Goal: Information Seeking & Learning: Understand process/instructions

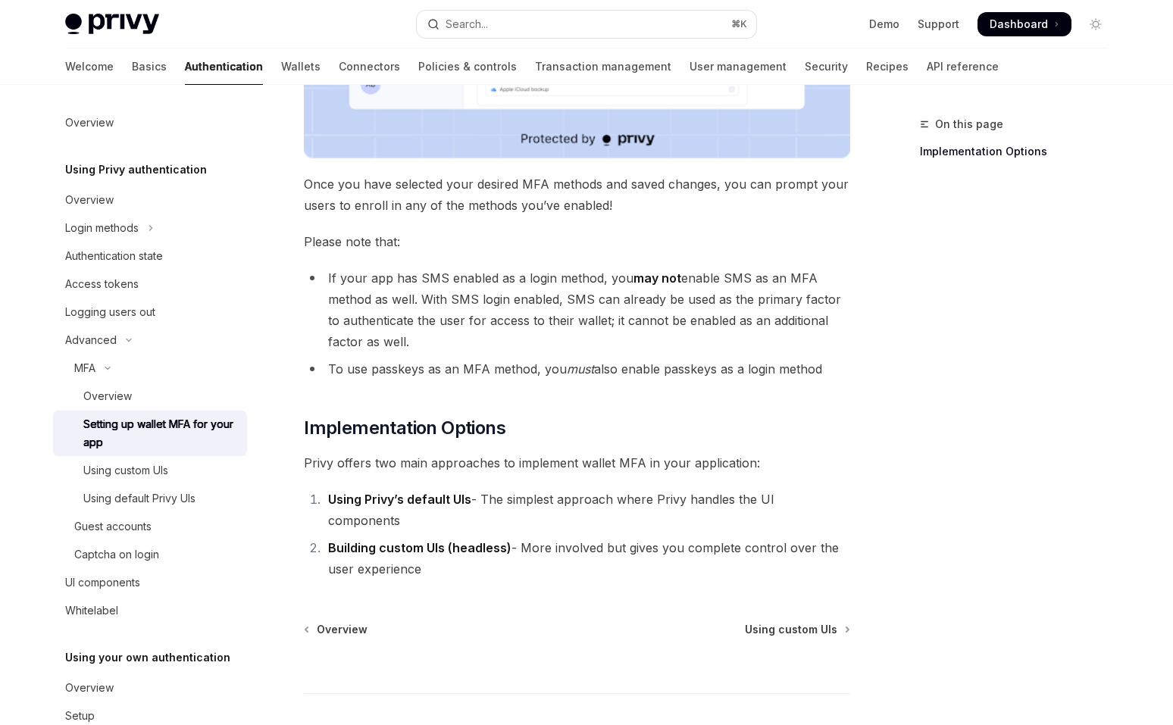
scroll to position [537, 0]
click at [312, 305] on li "If your app has SMS enabled as a login method, you may not enable SMS as an MFA…" at bounding box center [577, 311] width 547 height 85
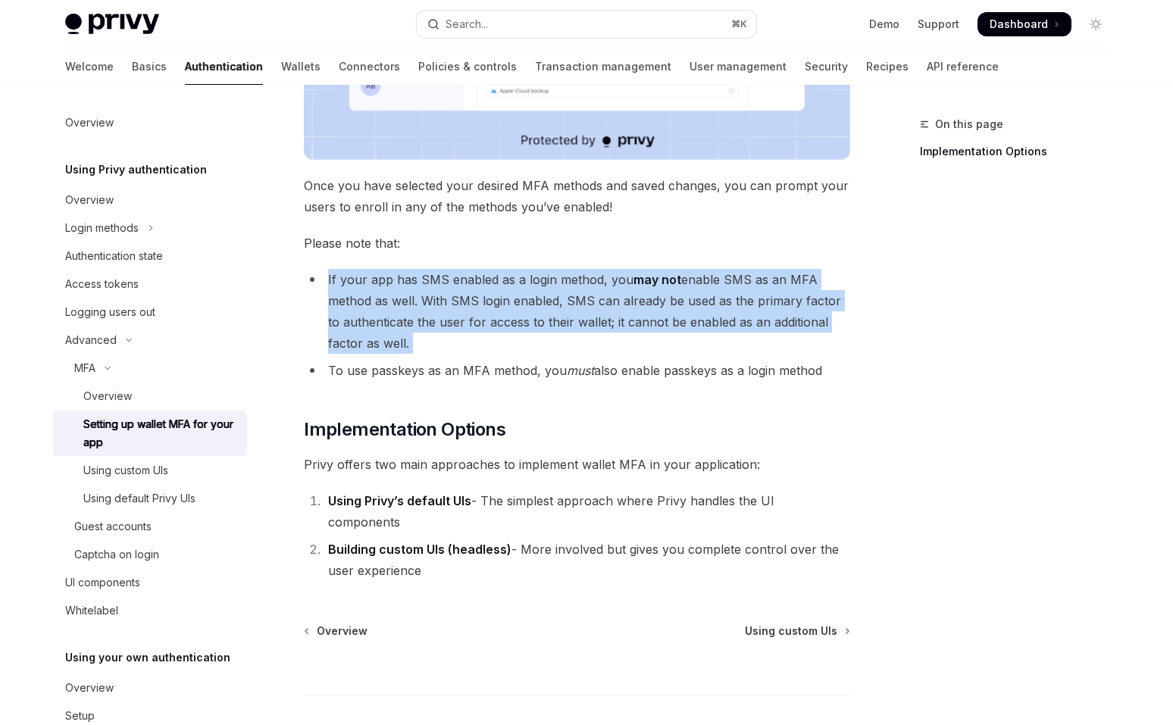
click at [288, 305] on div "MFA Setting up wallet MFA for your app OpenAI Open in ChatGPT OpenAI Open in Ch…" at bounding box center [435, 203] width 837 height 1248
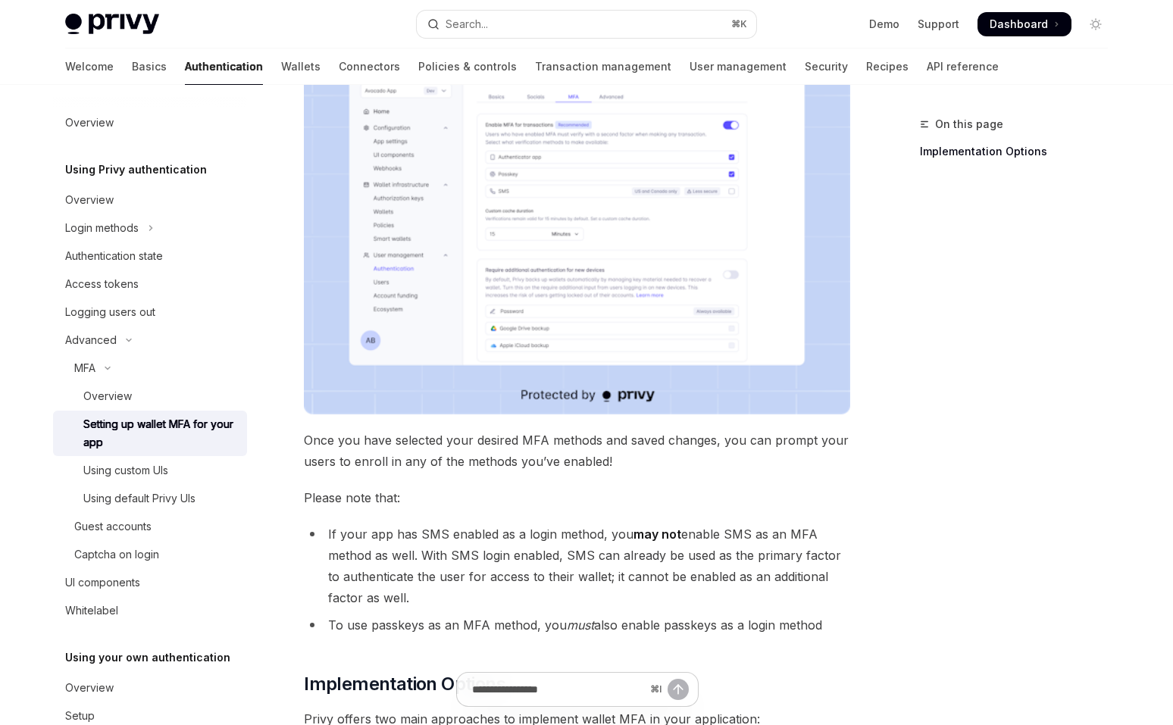
scroll to position [0, 0]
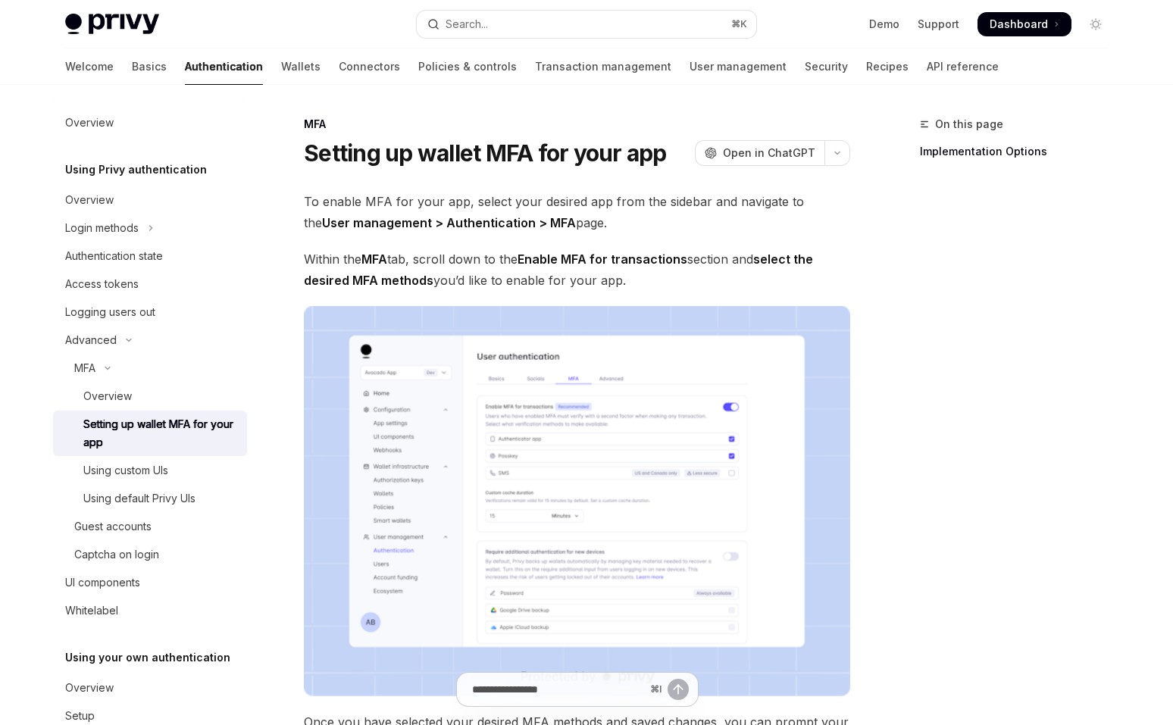
click at [431, 291] on div "To enable MFA for your app, select your desired app from the sidebar and naviga…" at bounding box center [577, 654] width 547 height 927
click at [437, 271] on span "Within the MFA tab, scroll down to the Enable MFA for transactions section and …" at bounding box center [577, 270] width 547 height 42
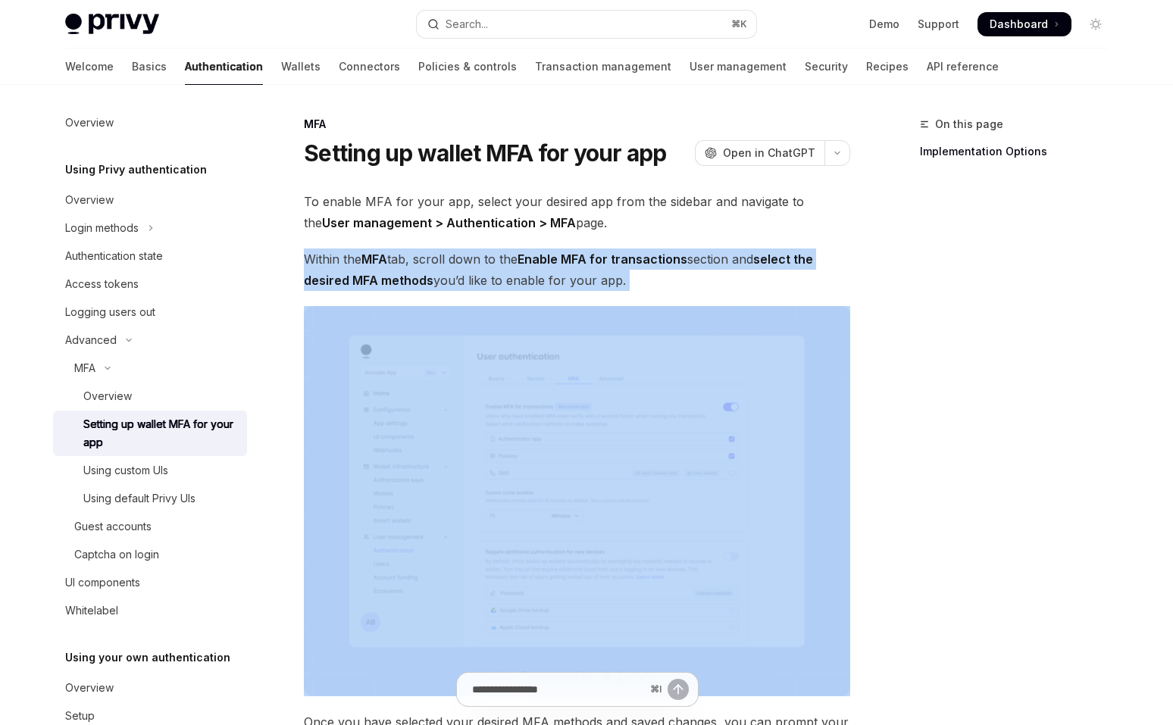
click at [437, 271] on span "Within the MFA tab, scroll down to the Enable MFA for transactions section and …" at bounding box center [577, 270] width 547 height 42
click at [459, 243] on div "To enable MFA for your app, select your desired app from the sidebar and naviga…" at bounding box center [577, 654] width 547 height 927
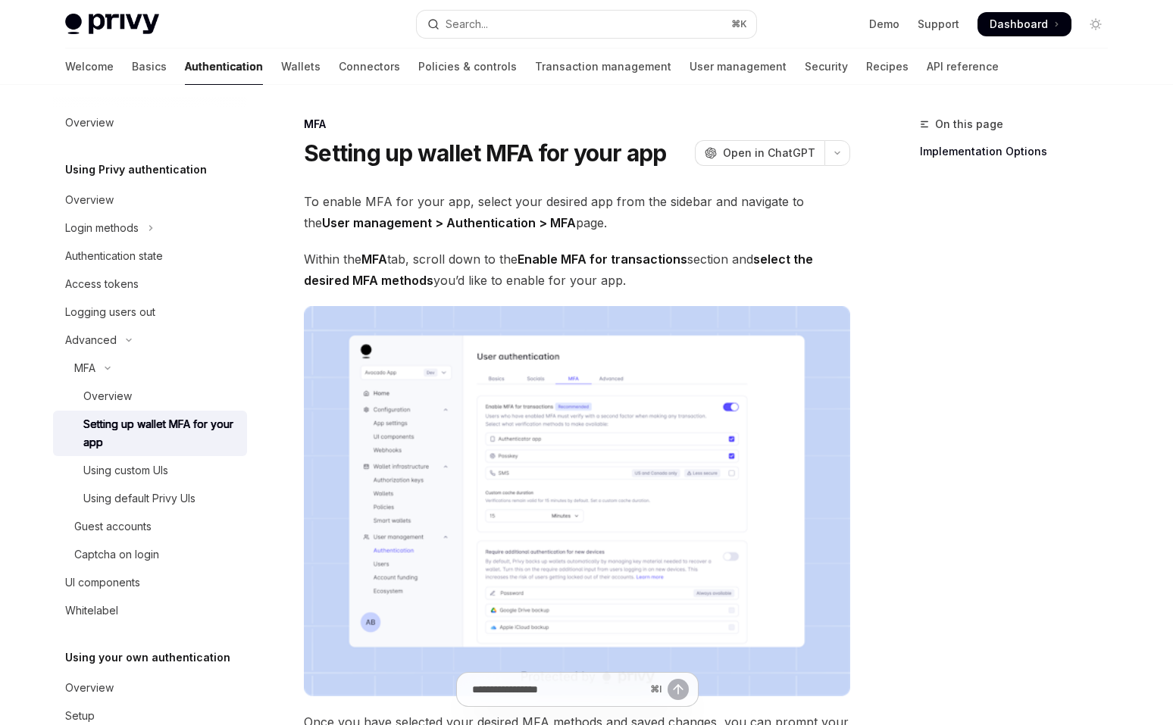
click at [467, 231] on span "To enable MFA for your app, select your desired app from the sidebar and naviga…" at bounding box center [577, 212] width 547 height 42
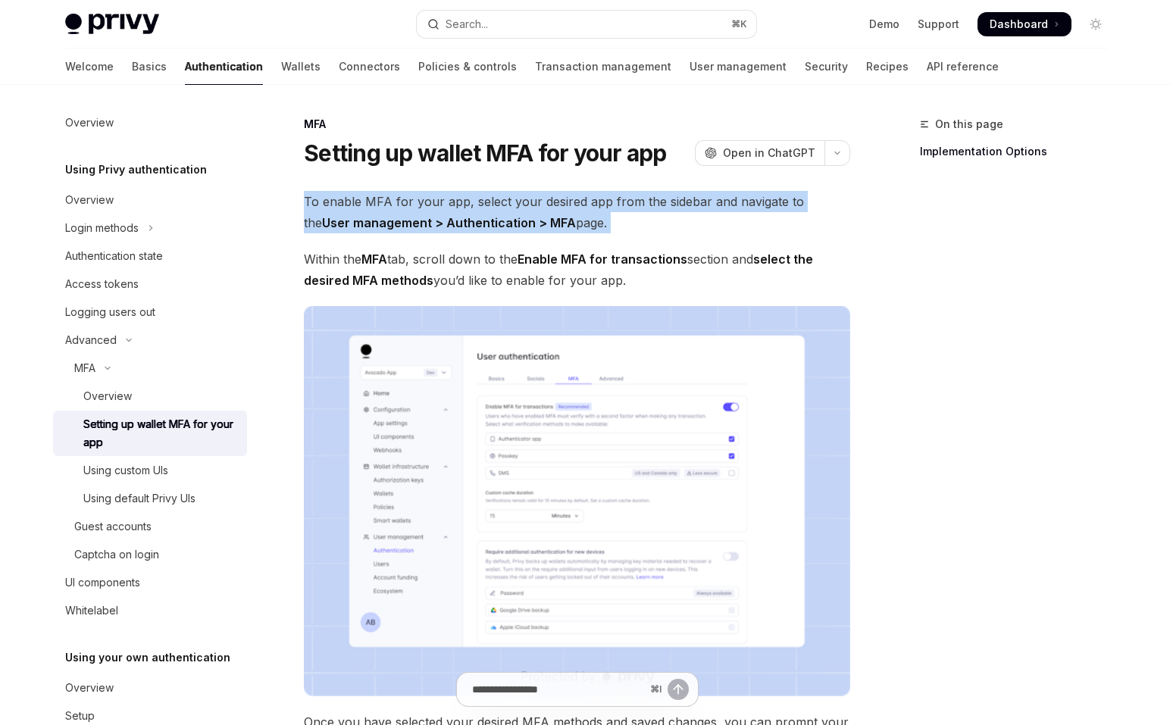
click at [467, 231] on span "To enable MFA for your app, select your desired app from the sidebar and naviga…" at bounding box center [577, 212] width 547 height 42
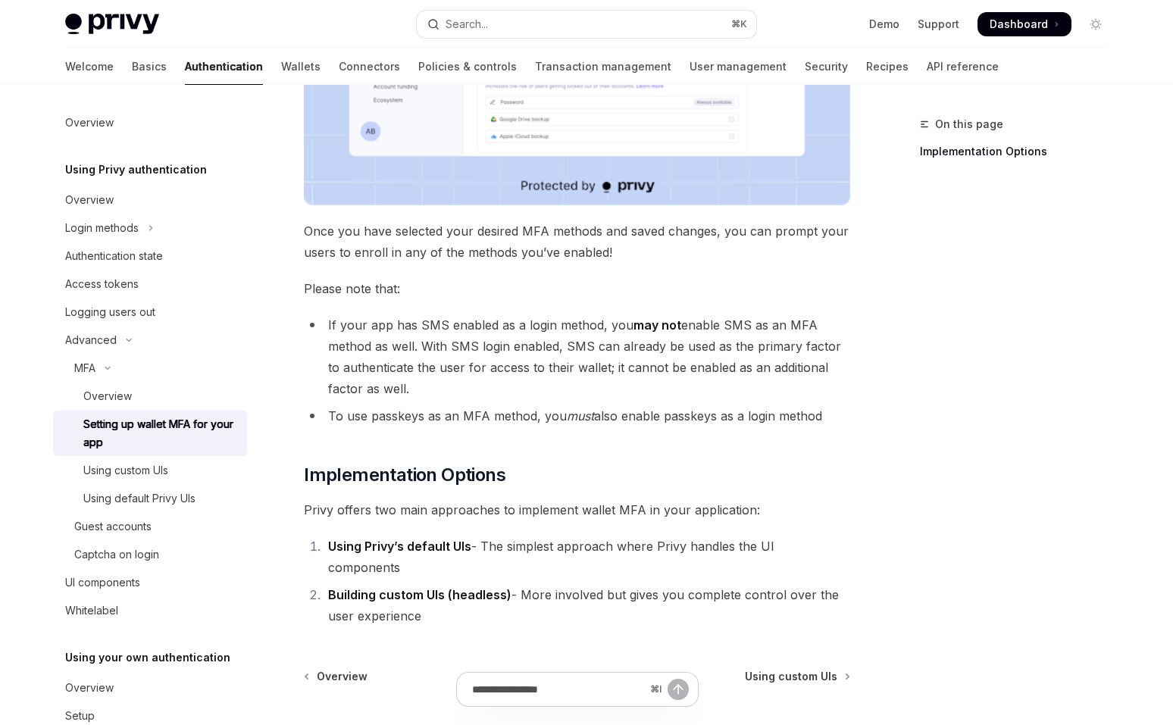
scroll to position [616, 0]
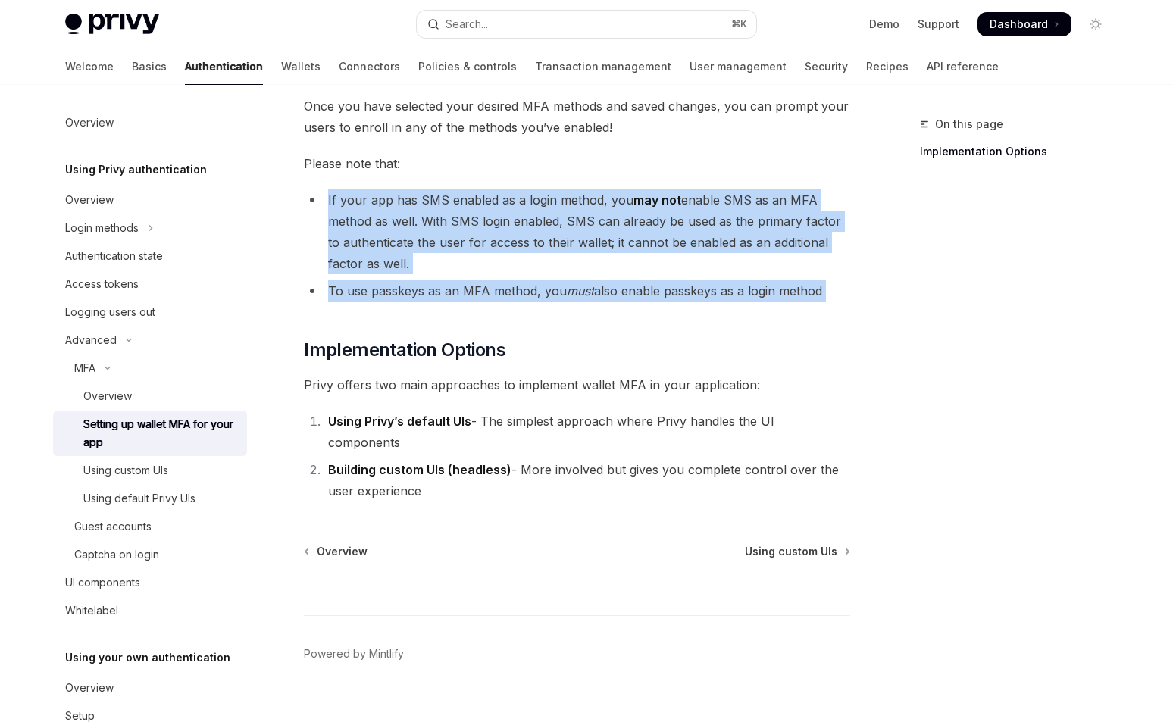
drag, startPoint x: 344, startPoint y: 306, endPoint x: 301, endPoint y: 202, distance: 113.2
click at [301, 202] on div "MFA Setting up wallet MFA for your app OpenAI Open in ChatGPT OpenAI Open in Ch…" at bounding box center [435, 123] width 837 height 1248
drag, startPoint x: 301, startPoint y: 202, endPoint x: 352, endPoint y: 312, distance: 122.1
click at [352, 312] on div "MFA Setting up wallet MFA for your app OpenAI Open in ChatGPT OpenAI Open in Ch…" at bounding box center [435, 123] width 837 height 1248
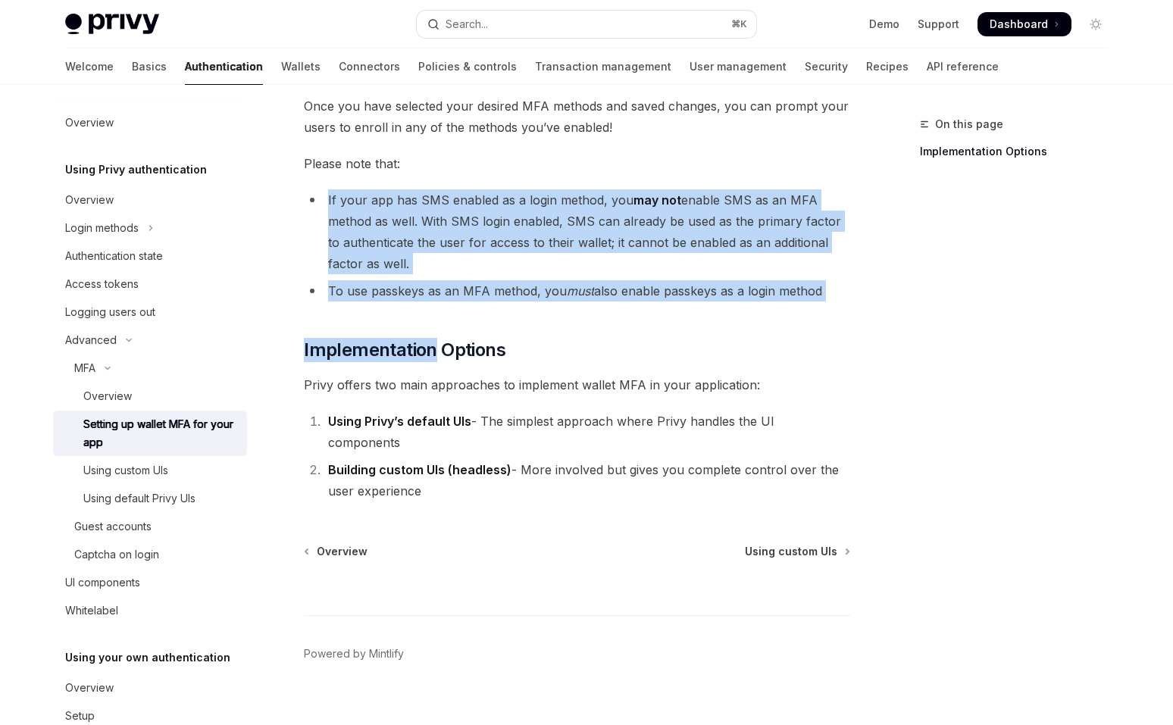
click at [352, 302] on div "To enable MFA for your app, select your desired app from the sidebar and naviga…" at bounding box center [577, 38] width 547 height 927
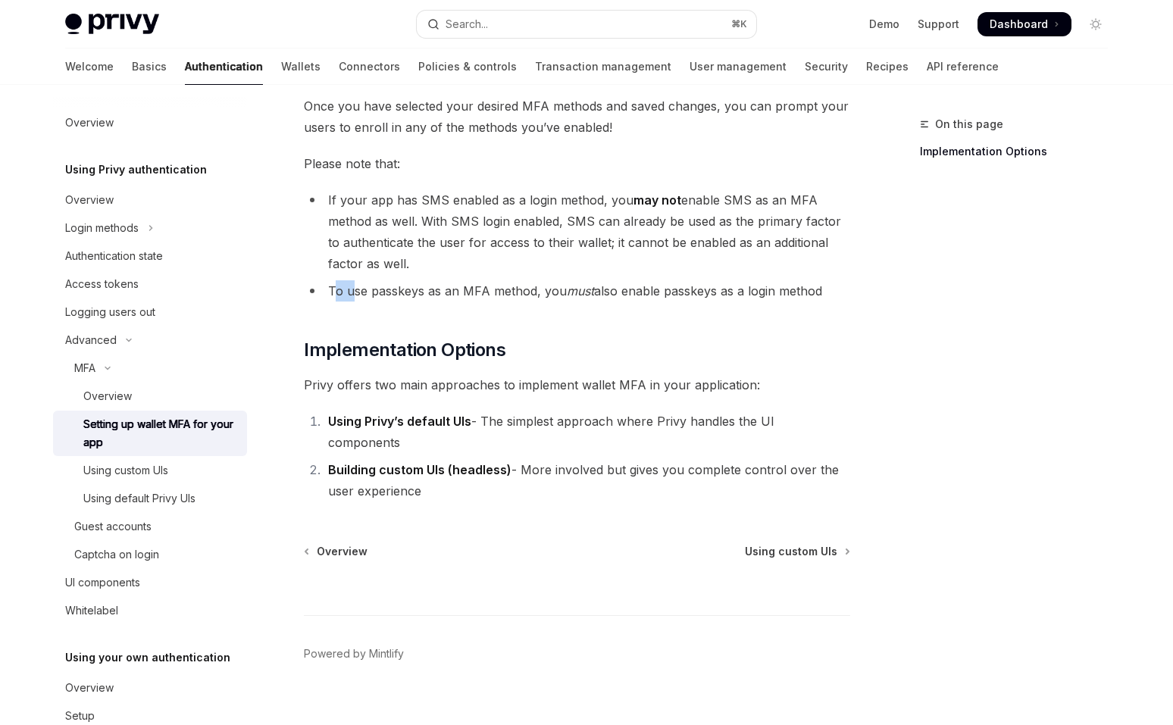
drag, startPoint x: 352, startPoint y: 302, endPoint x: 335, endPoint y: 283, distance: 25.2
click at [335, 283] on div "To enable MFA for your app, select your desired app from the sidebar and naviga…" at bounding box center [577, 38] width 547 height 927
click at [335, 283] on li "To use passkeys as an MFA method, you must also enable passkeys as a login meth…" at bounding box center [577, 290] width 547 height 21
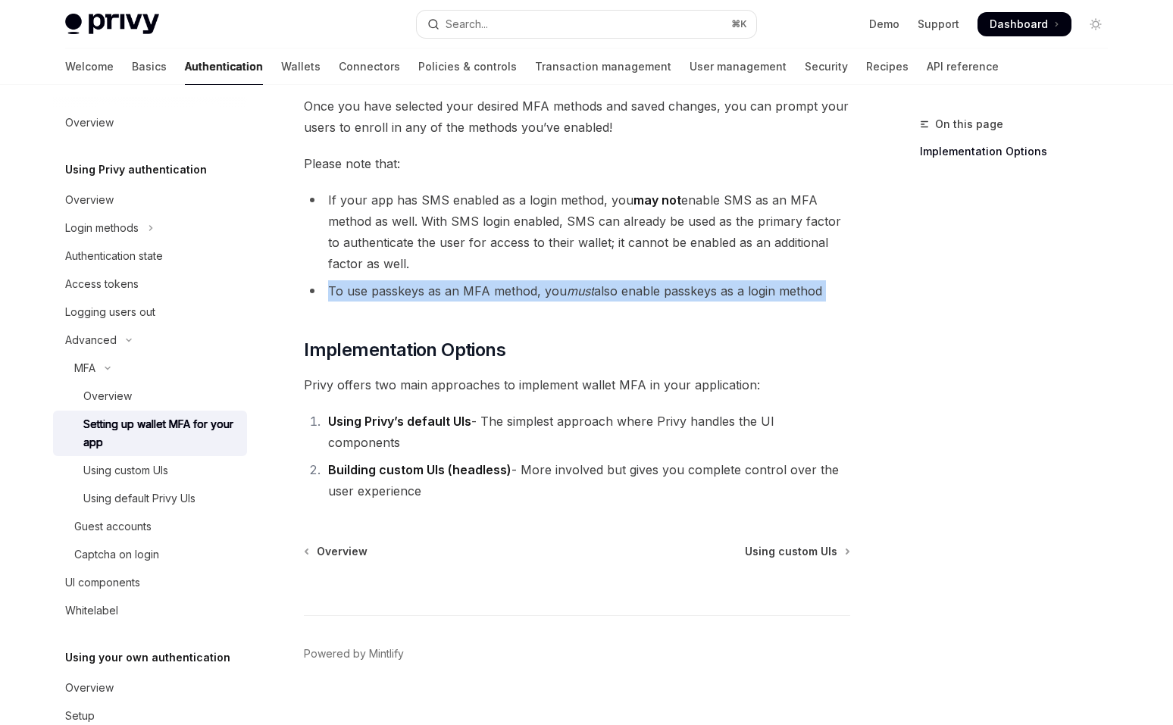
click at [335, 283] on li "To use passkeys as an MFA method, you must also enable passkeys as a login meth…" at bounding box center [577, 290] width 547 height 21
click at [343, 290] on li "To use passkeys as an MFA method, you must also enable passkeys as a login meth…" at bounding box center [577, 290] width 547 height 21
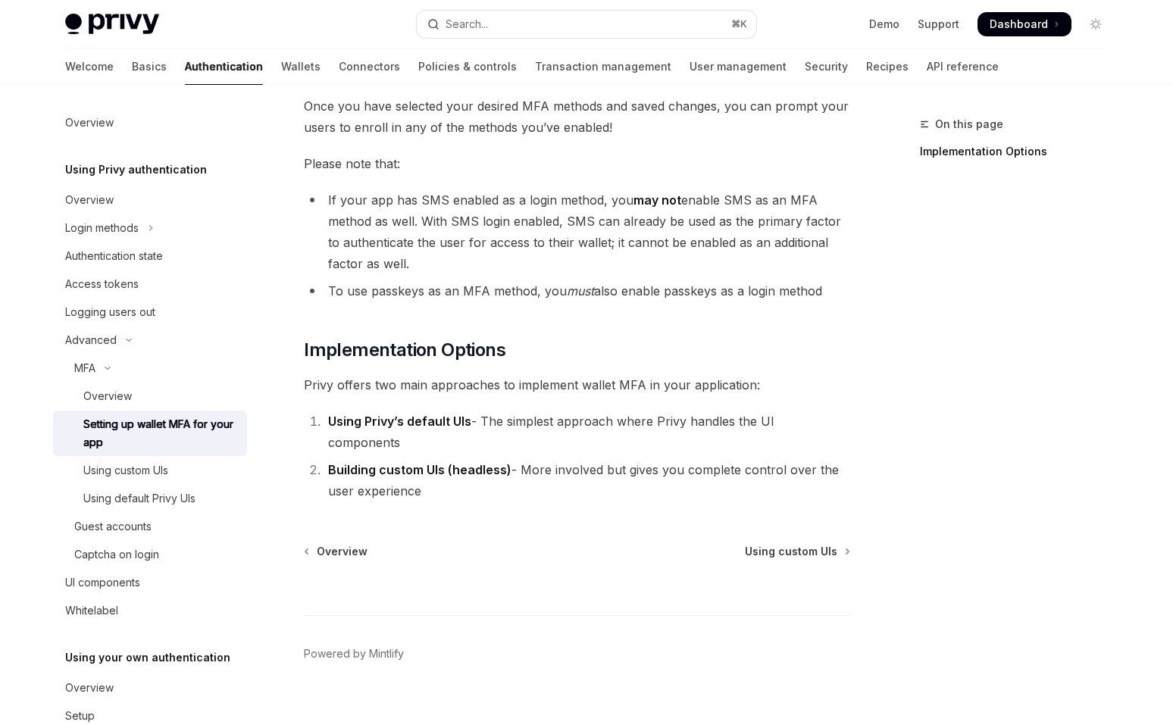
click at [343, 284] on li "To use passkeys as an MFA method, you must also enable passkeys as a login meth…" at bounding box center [577, 290] width 547 height 21
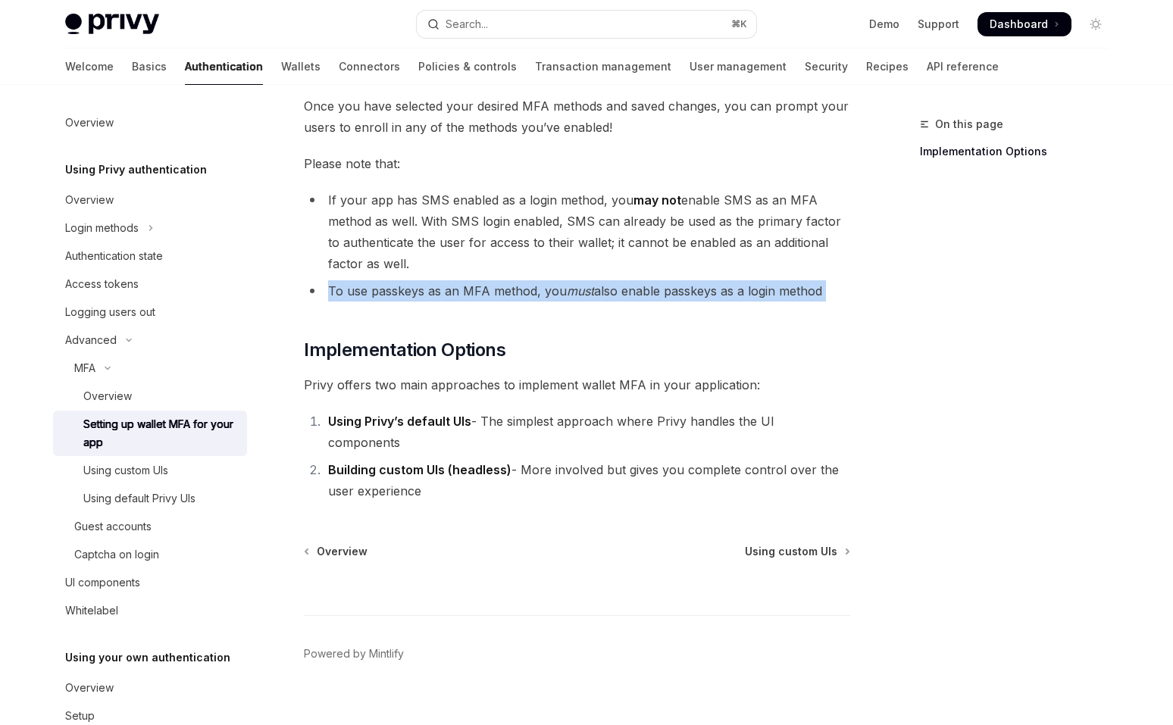
click at [284, 215] on div "MFA Setting up wallet MFA for your app OpenAI Open in ChatGPT OpenAI Open in Ch…" at bounding box center [435, 123] width 837 height 1248
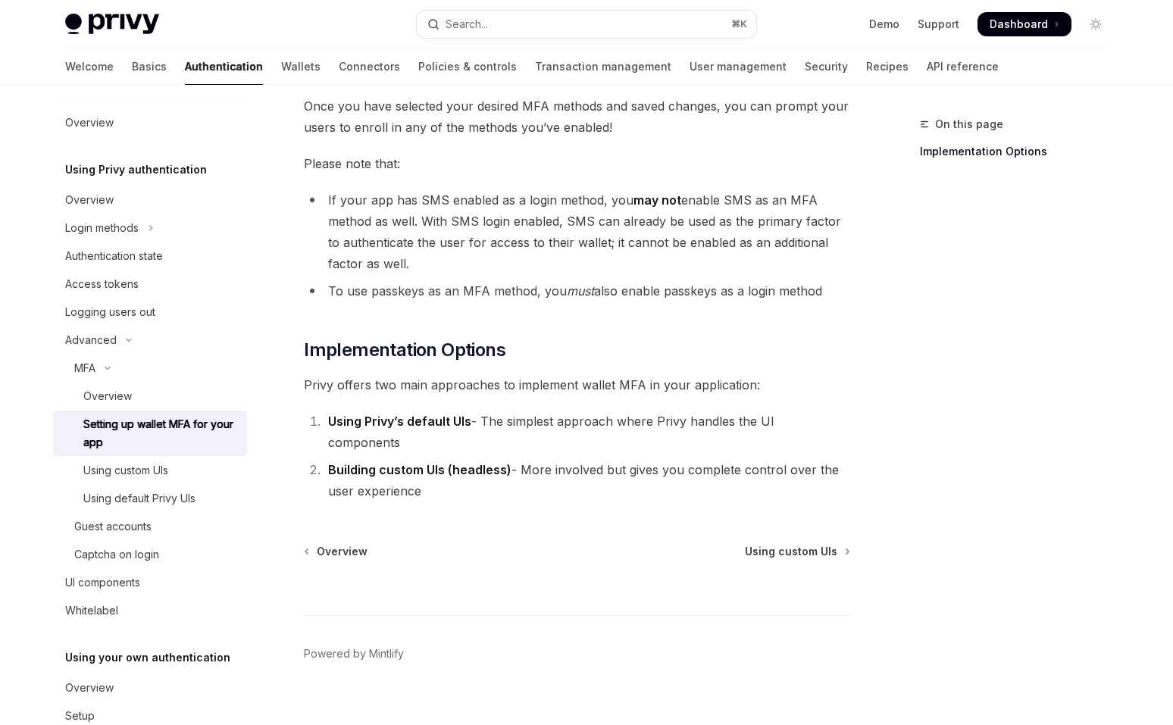
click at [335, 223] on li "If your app has SMS enabled as a login method, you may not enable SMS as an MFA…" at bounding box center [577, 232] width 547 height 85
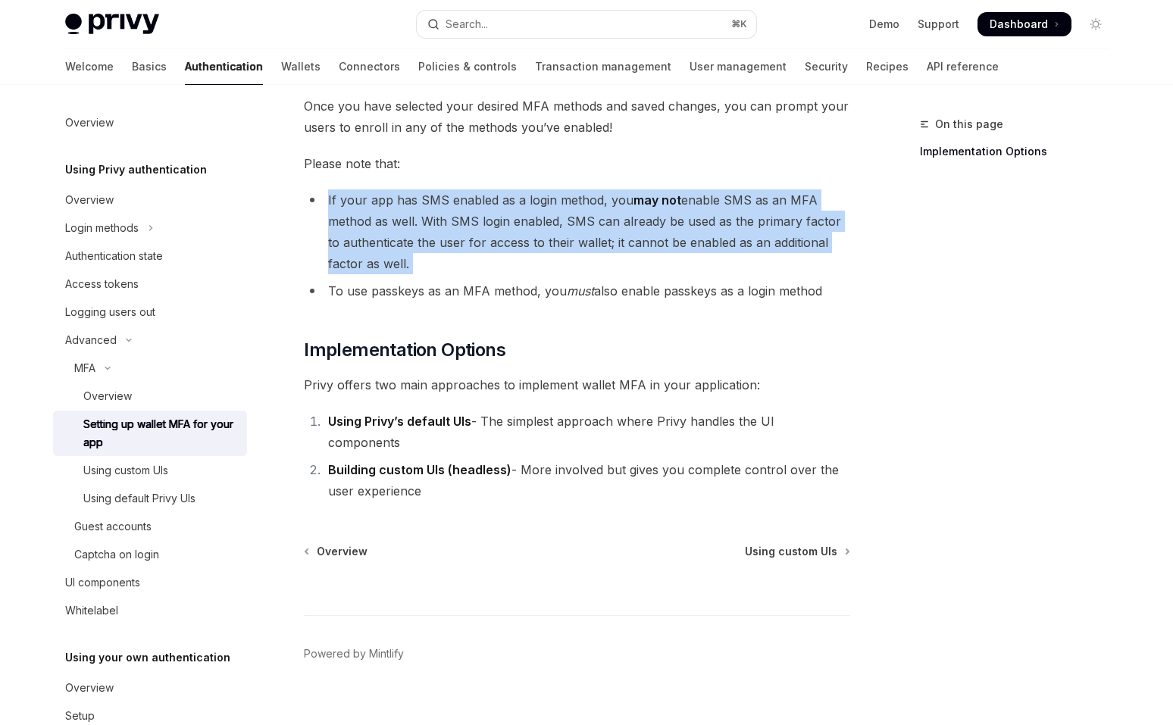
click at [308, 241] on li "If your app has SMS enabled as a login method, you may not enable SMS as an MFA…" at bounding box center [577, 232] width 547 height 85
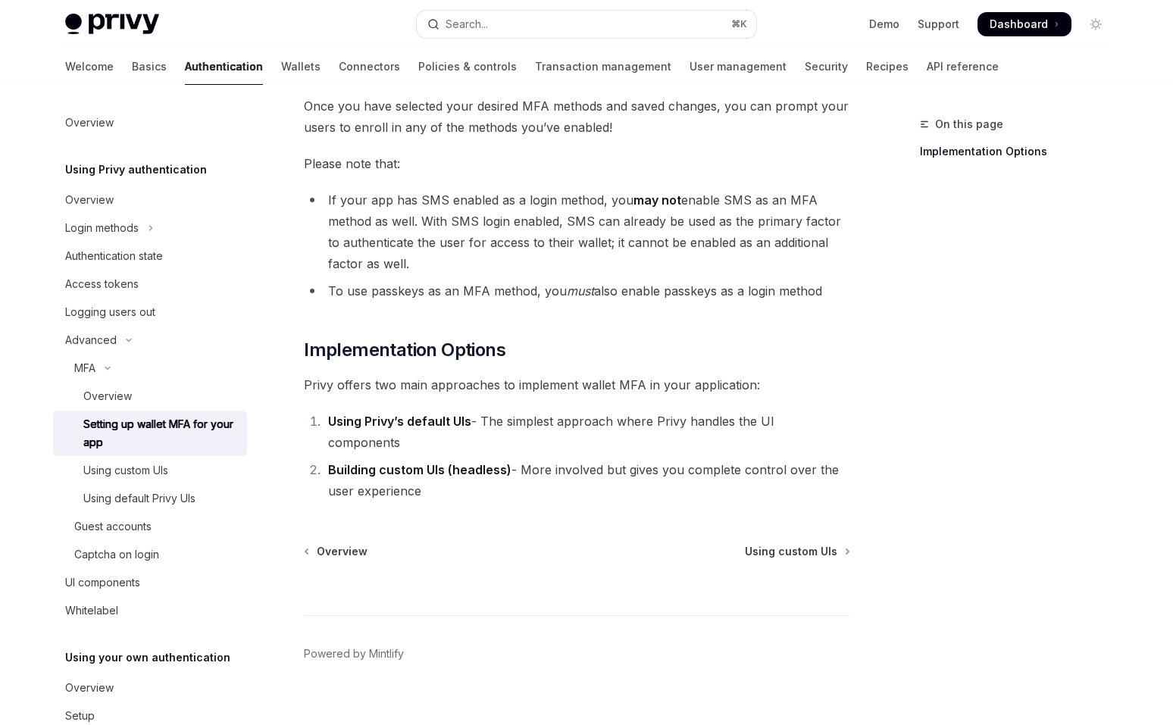
click at [308, 241] on li "If your app has SMS enabled as a login method, you may not enable SMS as an MFA…" at bounding box center [577, 232] width 547 height 85
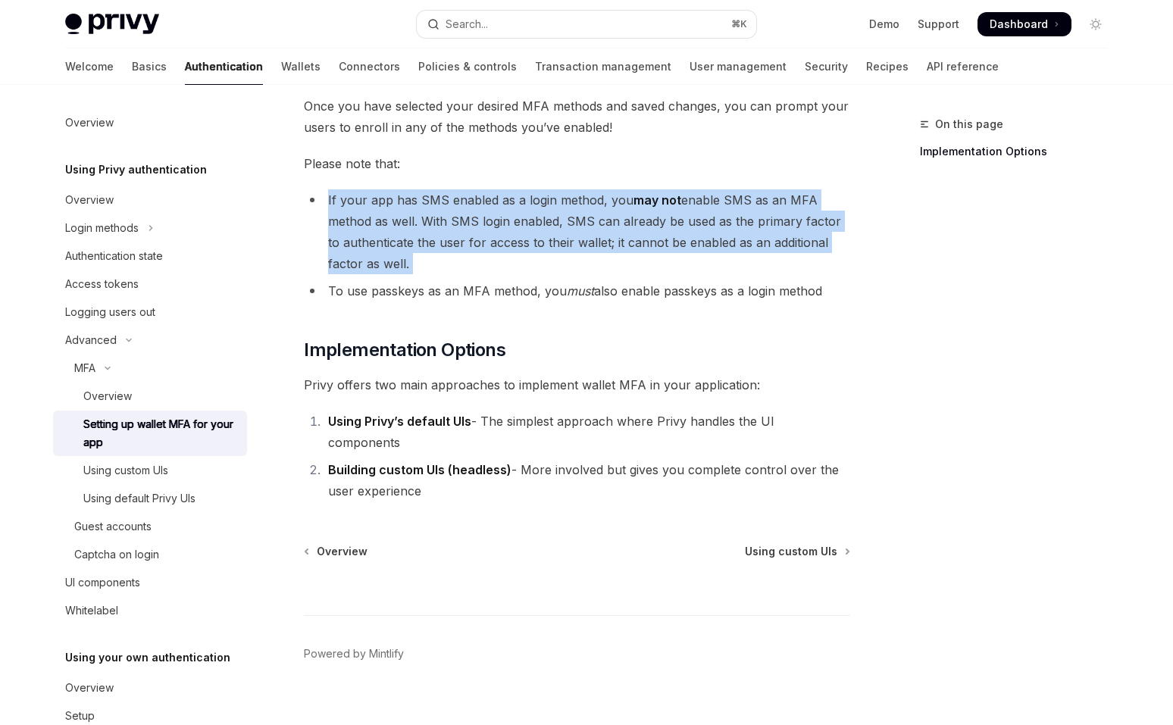
click at [315, 286] on li "To use passkeys as an MFA method, you must also enable passkeys as a login meth…" at bounding box center [577, 290] width 547 height 21
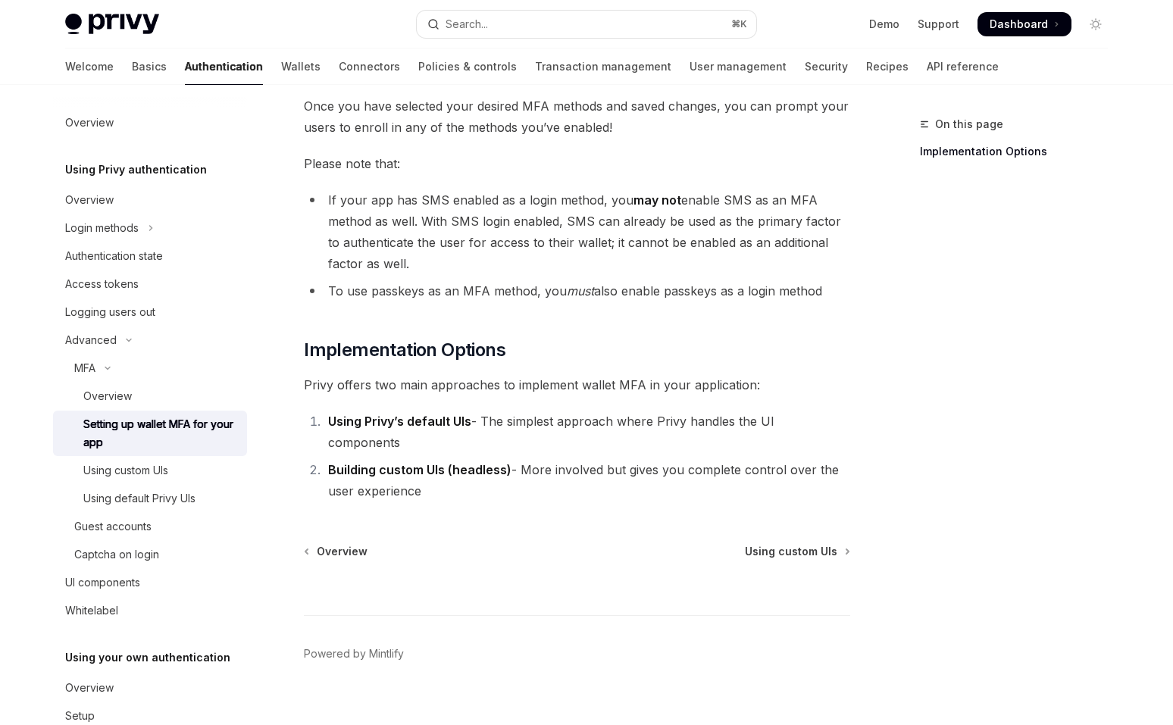
click at [315, 286] on li "To use passkeys as an MFA method, you must also enable passkeys as a login meth…" at bounding box center [577, 290] width 547 height 21
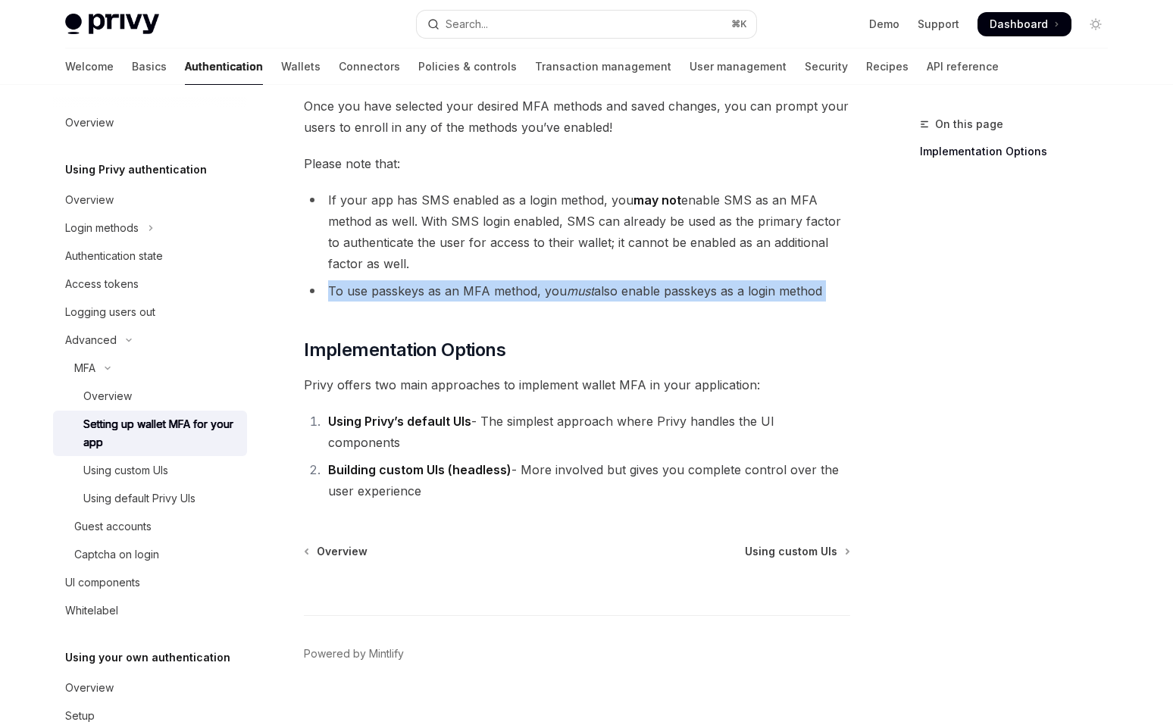
click at [314, 302] on div "To enable MFA for your app, select your desired app from the sidebar and naviga…" at bounding box center [577, 38] width 547 height 927
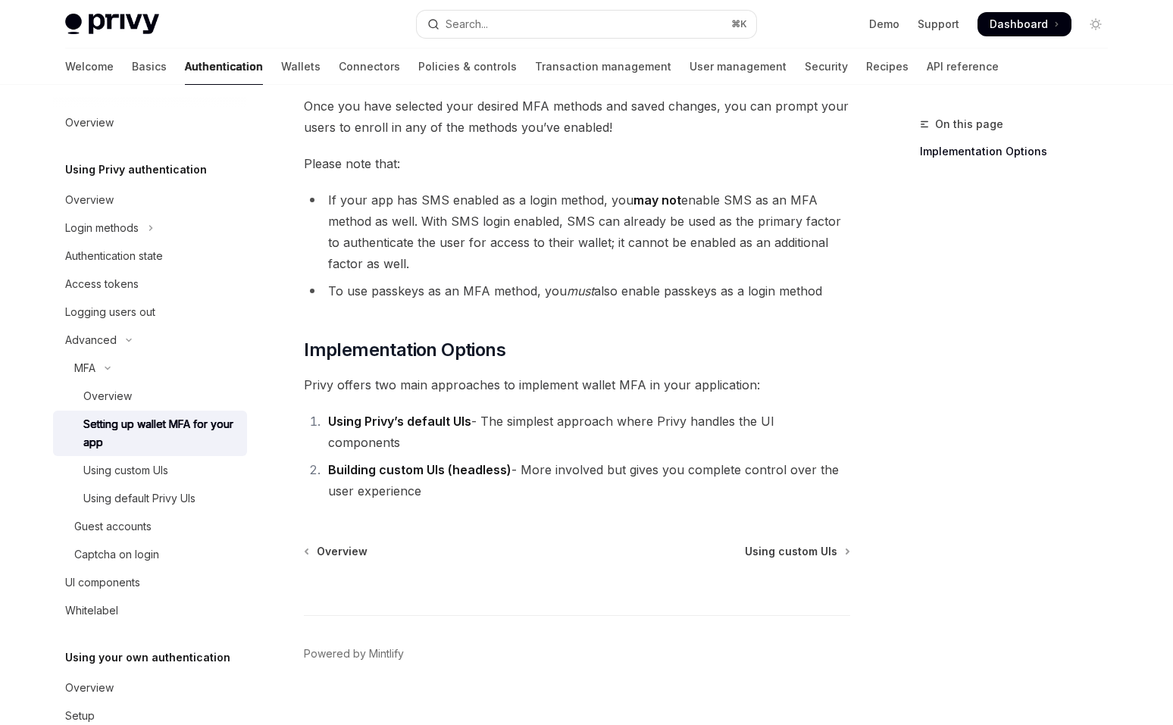
click at [314, 288] on li "To use passkeys as an MFA method, you must also enable passkeys as a login meth…" at bounding box center [577, 290] width 547 height 21
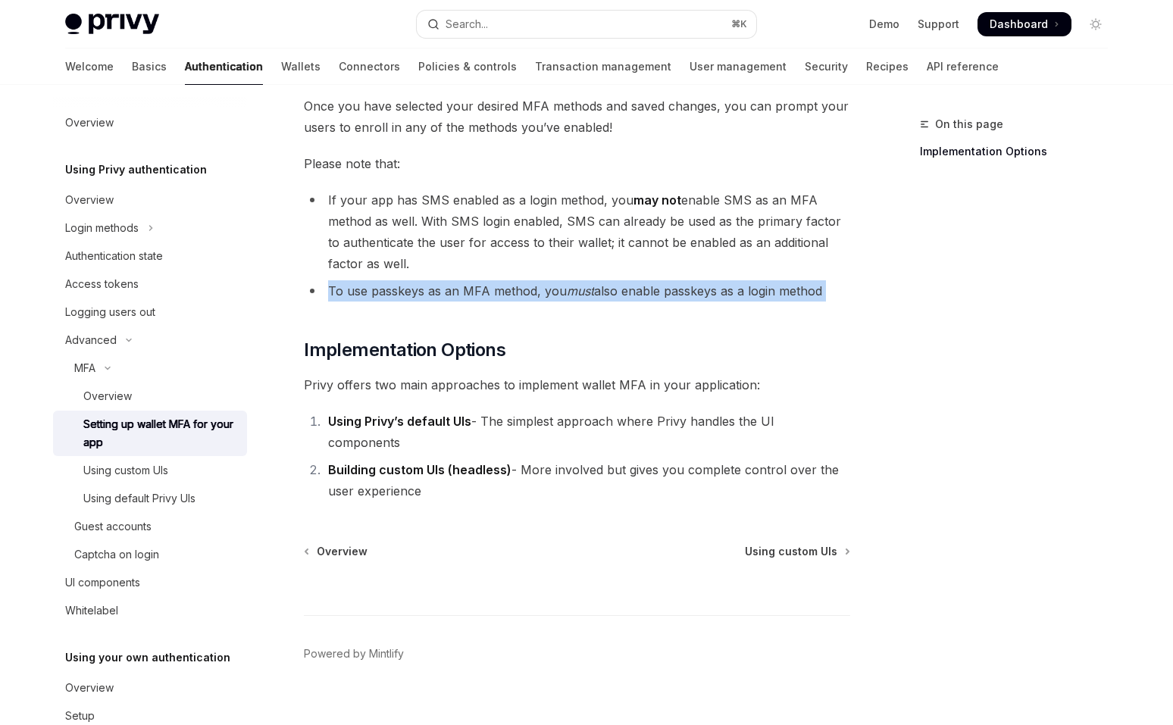
click at [314, 288] on li "To use passkeys as an MFA method, you must also enable passkeys as a login meth…" at bounding box center [577, 290] width 547 height 21
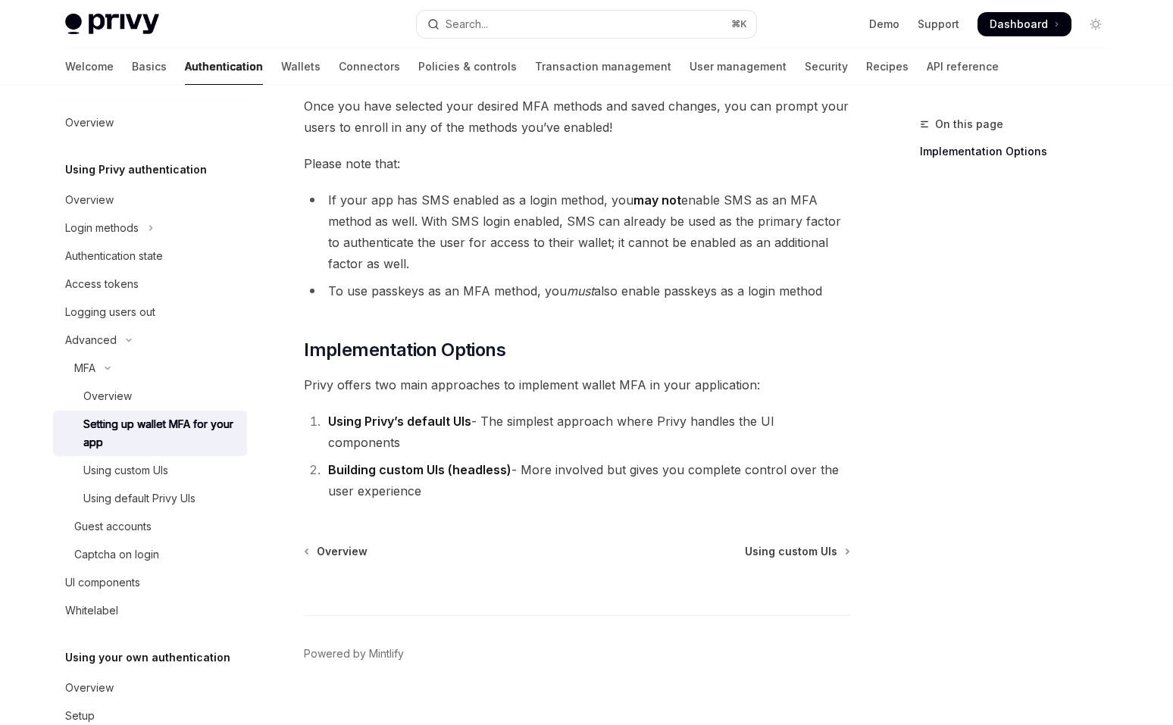
click at [374, 258] on li "If your app has SMS enabled as a login method, you may not enable SMS as an MFA…" at bounding box center [577, 232] width 547 height 85
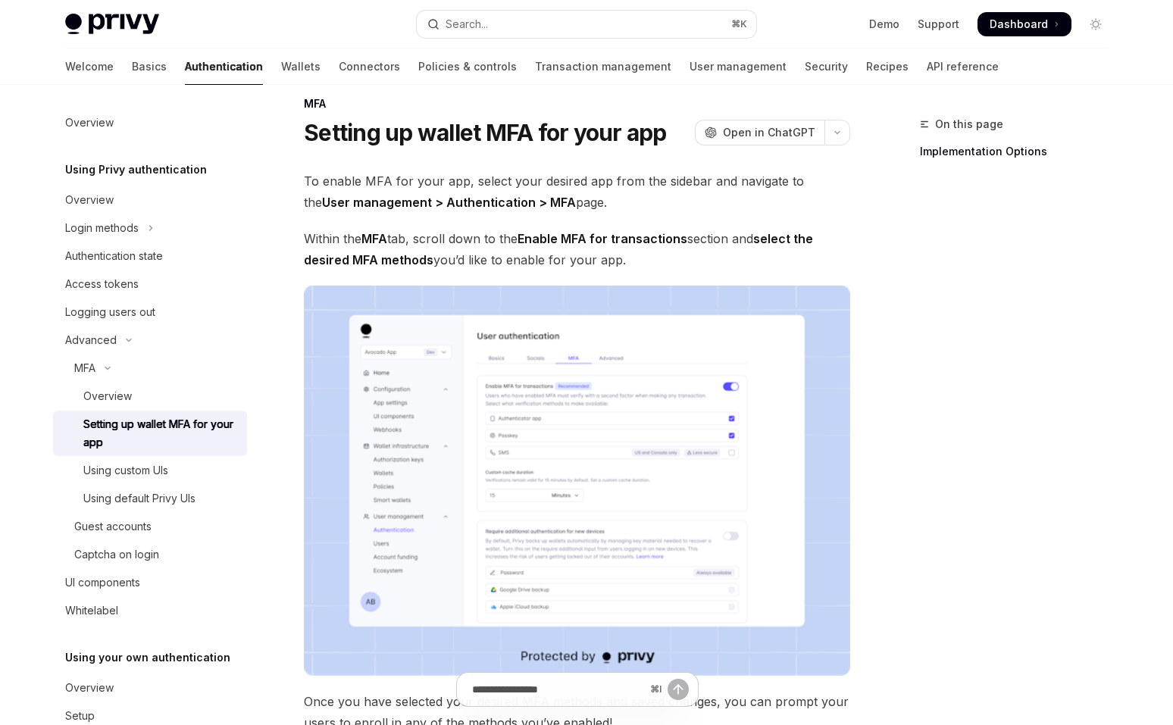
scroll to position [0, 0]
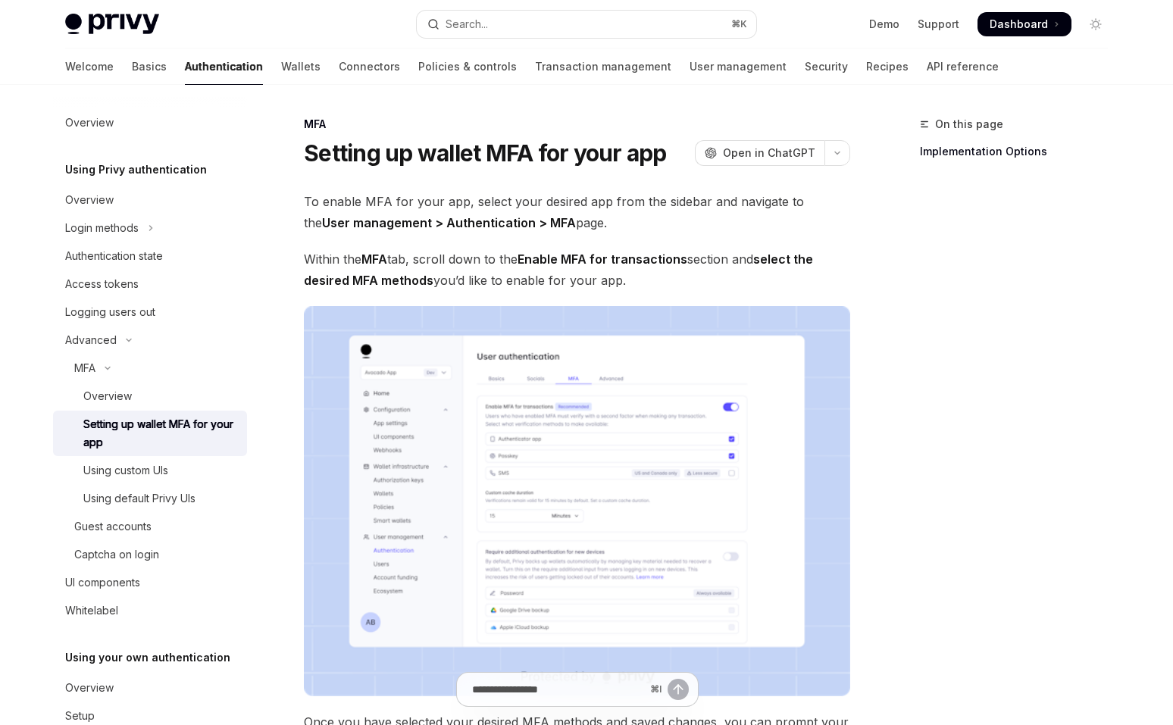
drag, startPoint x: 626, startPoint y: 287, endPoint x: 583, endPoint y: 182, distance: 113.2
click at [583, 182] on div "MFA Setting up wallet MFA for your app OpenAI Open in ChatGPT OpenAI Open in Ch…" at bounding box center [435, 739] width 837 height 1248
click at [507, 278] on span "Within the MFA tab, scroll down to the Enable MFA for transactions section and …" at bounding box center [577, 270] width 547 height 42
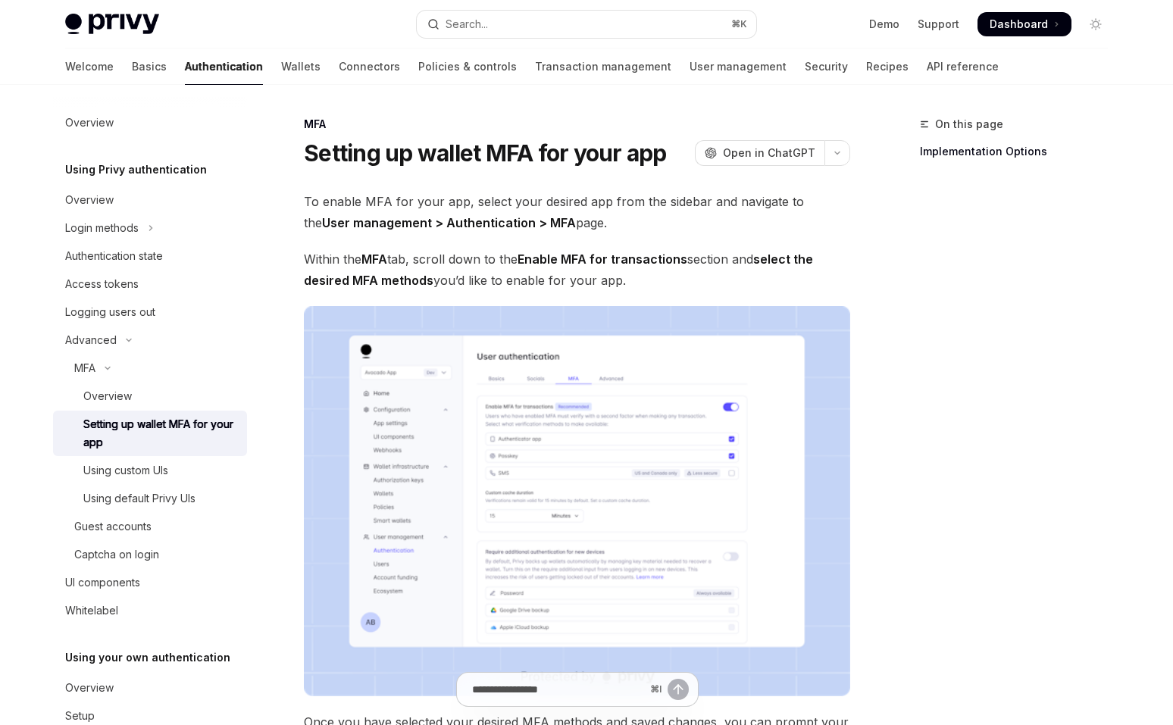
click at [507, 278] on span "Within the MFA tab, scroll down to the Enable MFA for transactions section and …" at bounding box center [577, 270] width 547 height 42
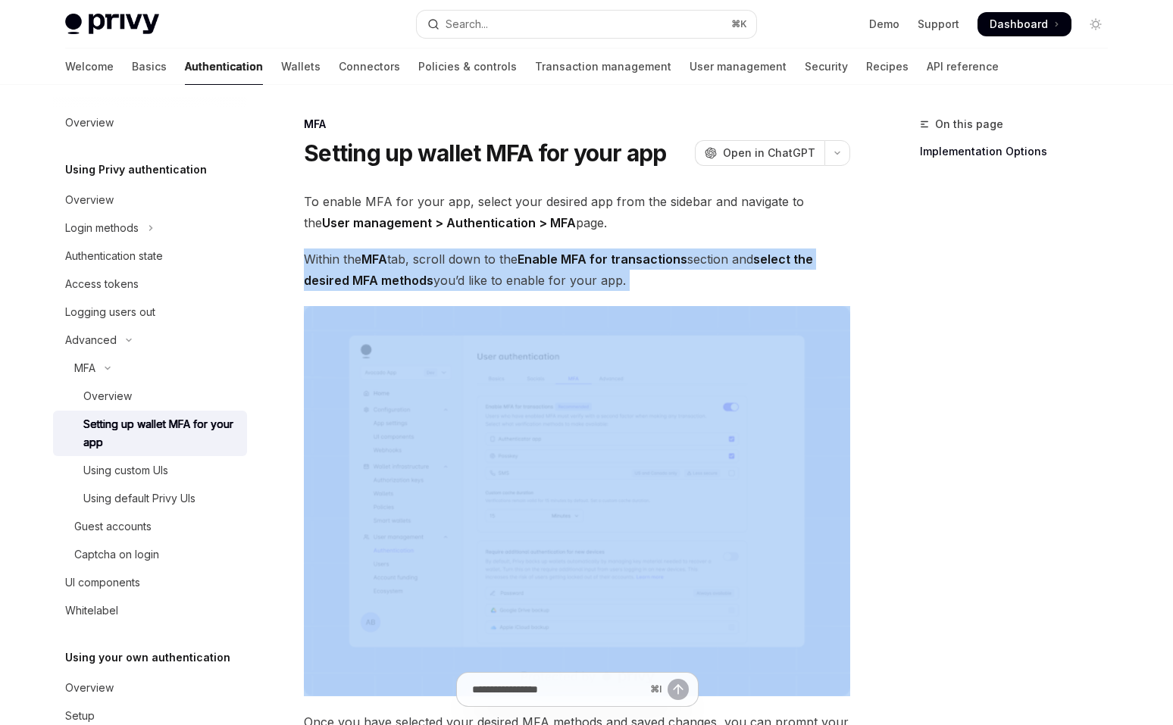
click at [507, 278] on span "Within the MFA tab, scroll down to the Enable MFA for transactions section and …" at bounding box center [577, 270] width 547 height 42
click at [498, 265] on span "Within the MFA tab, scroll down to the Enable MFA for transactions section and …" at bounding box center [577, 270] width 547 height 42
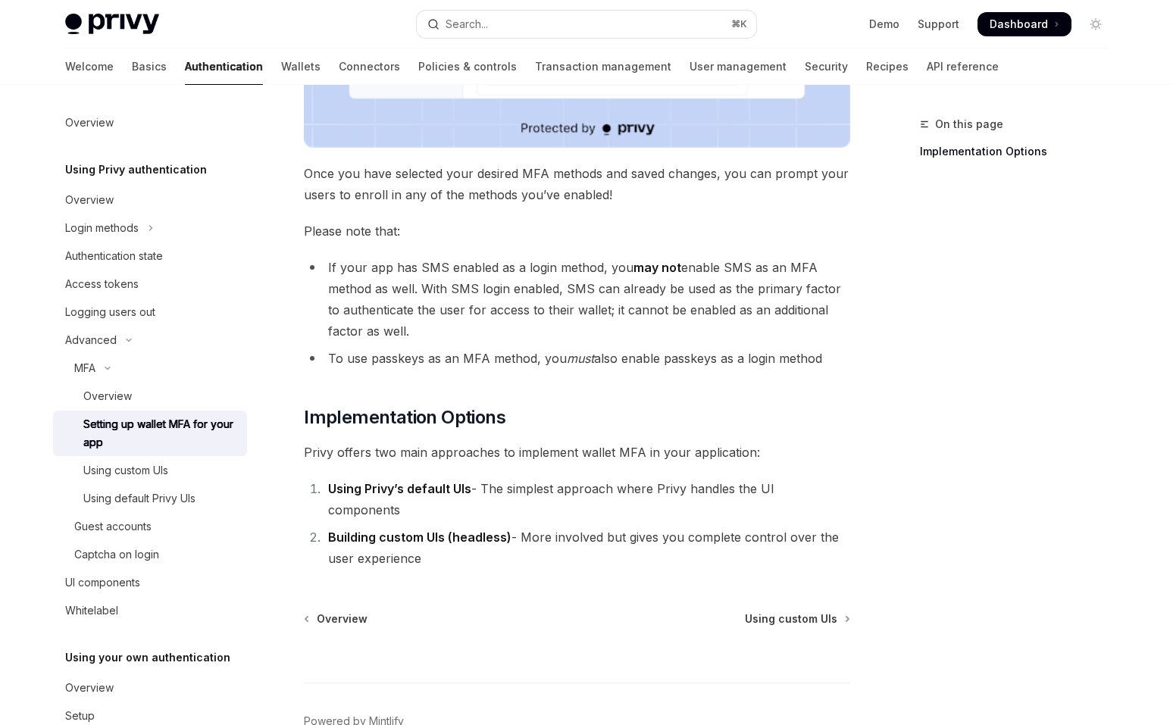
scroll to position [547, 0]
click at [516, 364] on li "To use passkeys as an MFA method, you must also enable passkeys as a login meth…" at bounding box center [577, 359] width 547 height 21
click at [653, 270] on strong "may not" at bounding box center [658, 269] width 48 height 15
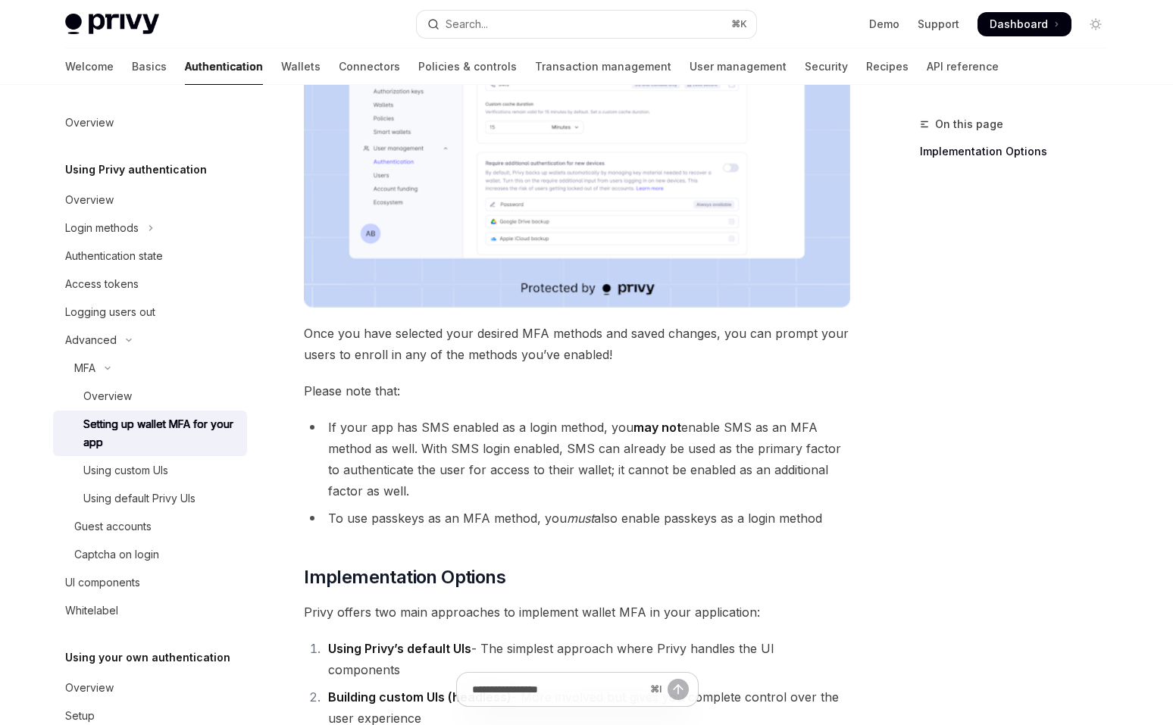
scroll to position [513, 0]
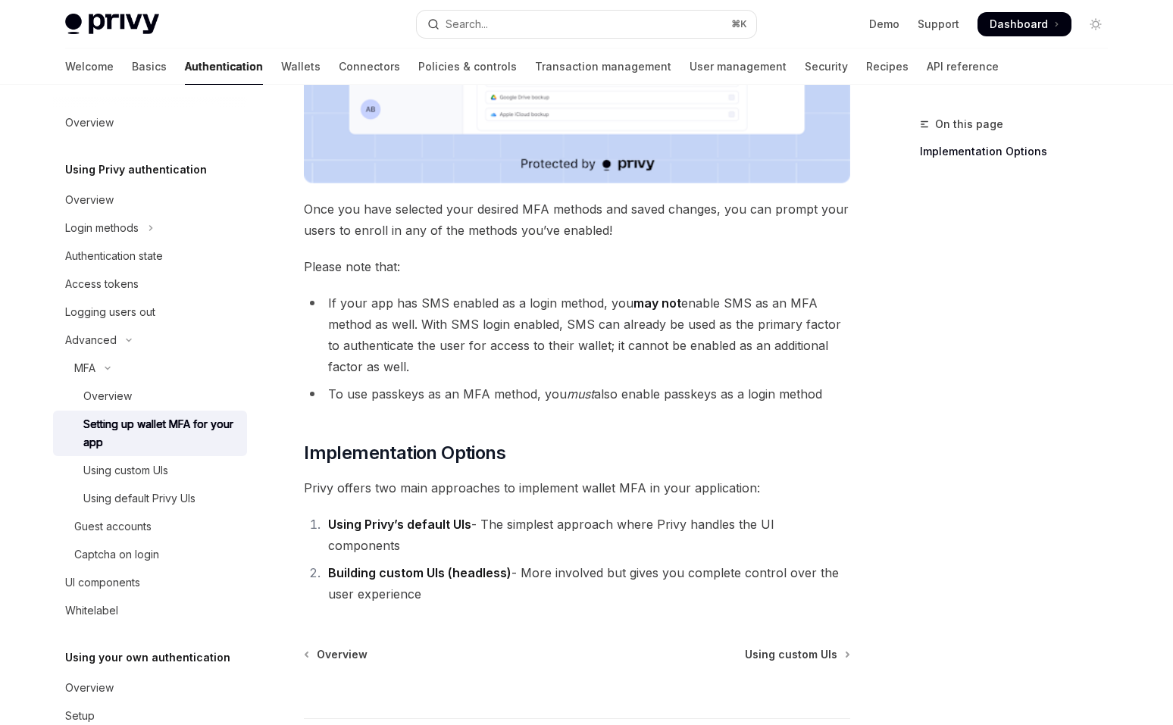
click at [619, 384] on li "To use passkeys as an MFA method, you must also enable passkeys as a login meth…" at bounding box center [577, 394] width 547 height 21
click at [628, 433] on div "To enable MFA for your app, select your desired app from the sidebar and naviga…" at bounding box center [577, 141] width 547 height 927
click at [615, 391] on li "To use passkeys as an MFA method, you must also enable passkeys as a login meth…" at bounding box center [577, 394] width 547 height 21
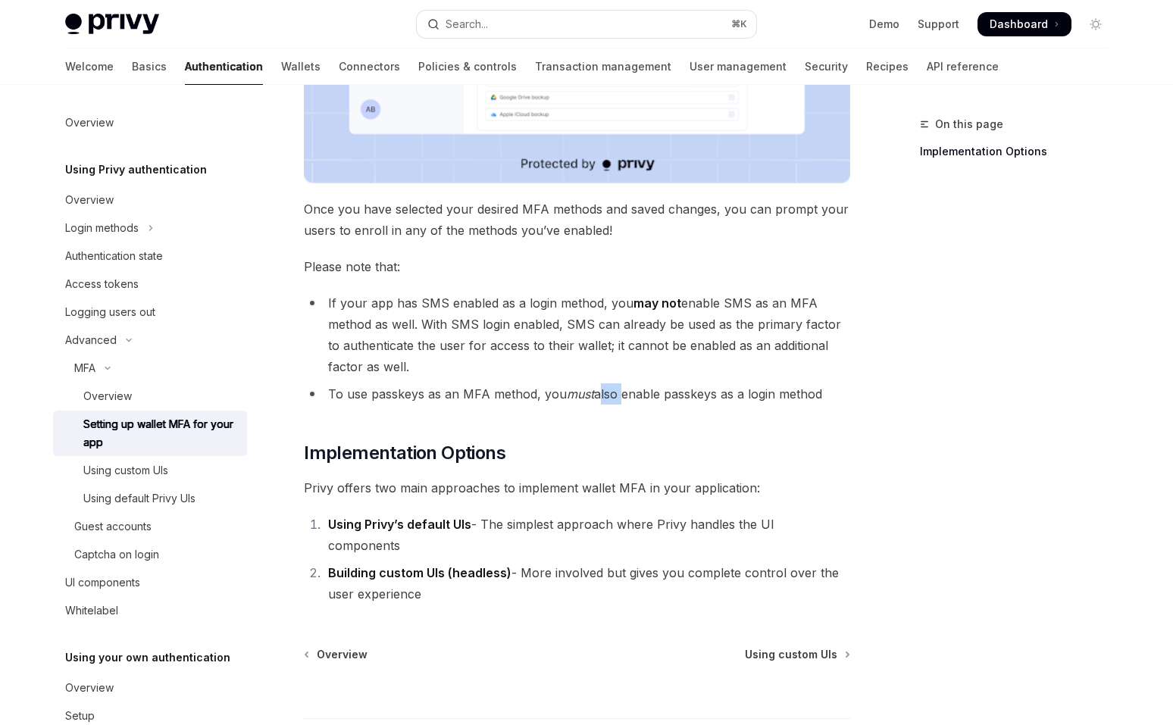
click at [615, 391] on li "To use passkeys as an MFA method, you must also enable passkeys as a login meth…" at bounding box center [577, 394] width 547 height 21
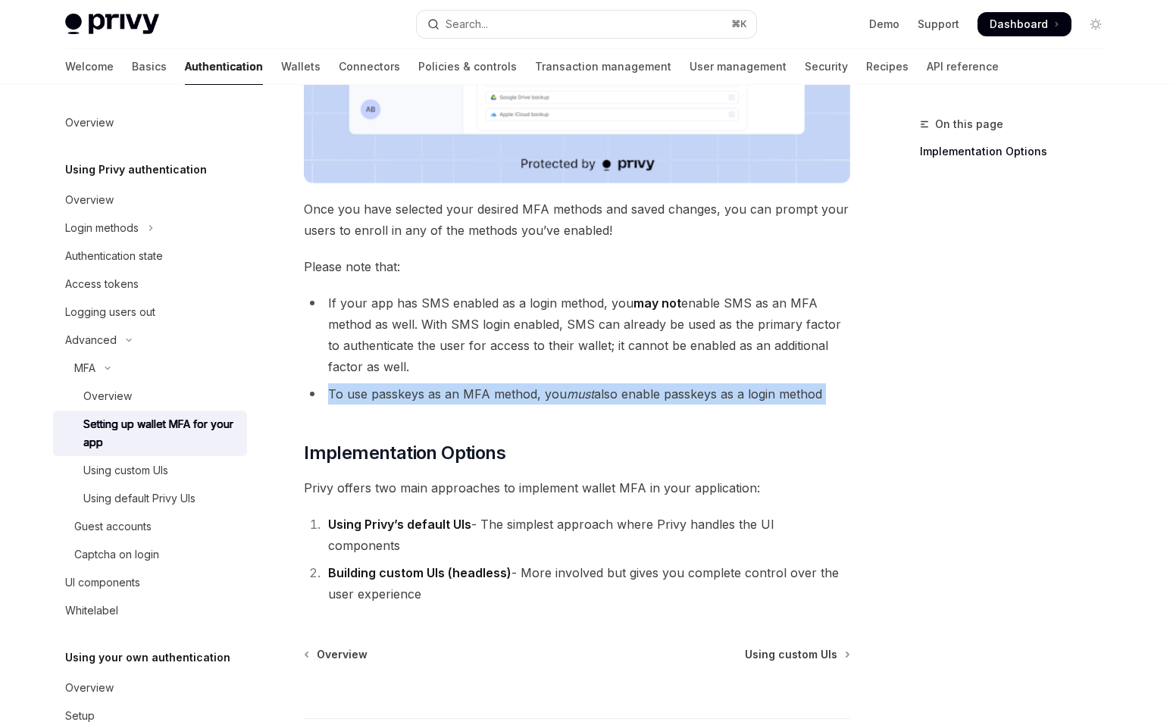
click at [615, 391] on li "To use passkeys as an MFA method, you must also enable passkeys as a login meth…" at bounding box center [577, 394] width 547 height 21
click at [612, 396] on li "To use passkeys as an MFA method, you must also enable passkeys as a login meth…" at bounding box center [577, 394] width 547 height 21
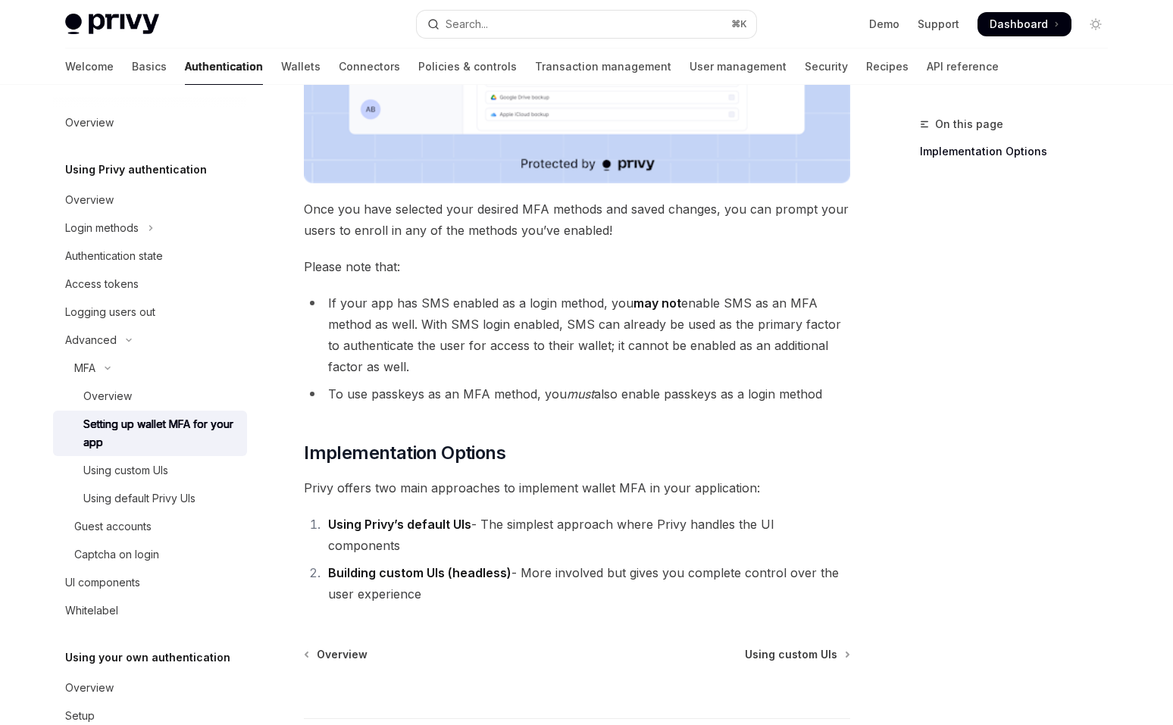
click at [612, 396] on li "To use passkeys as an MFA method, you must also enable passkeys as a login meth…" at bounding box center [577, 394] width 547 height 21
click at [599, 384] on li "To use passkeys as an MFA method, you must also enable passkeys as a login meth…" at bounding box center [577, 394] width 547 height 21
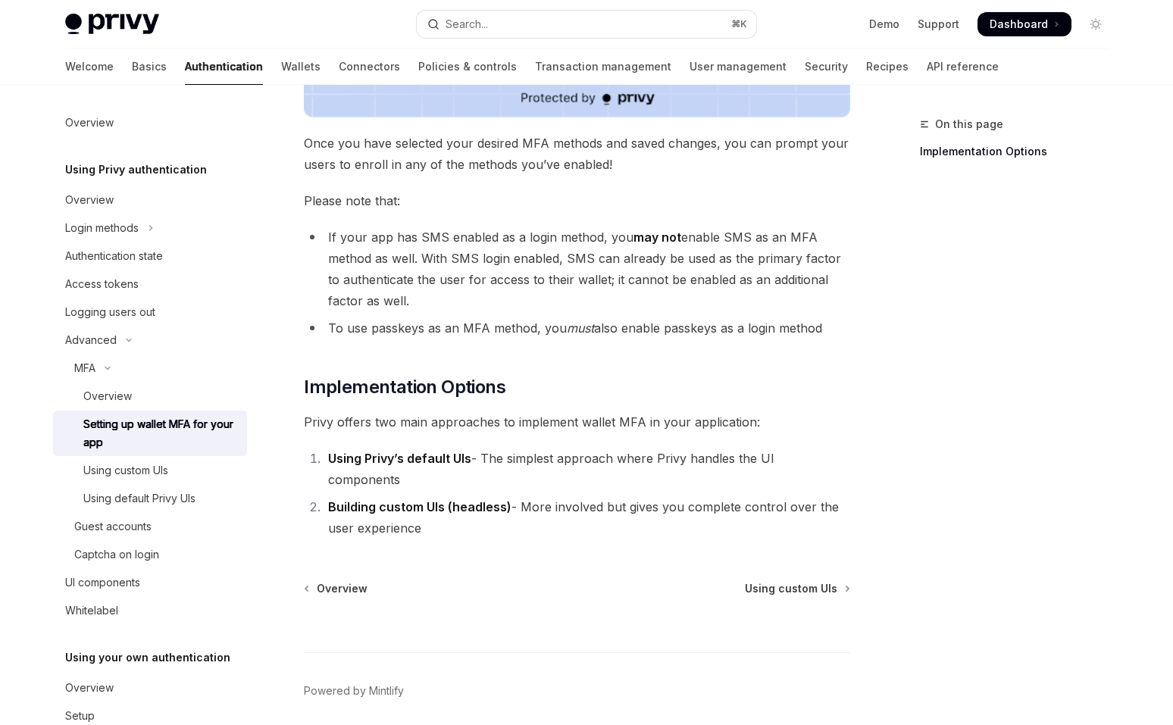
scroll to position [616, 0]
